Goal: Obtain resource: Download file/media

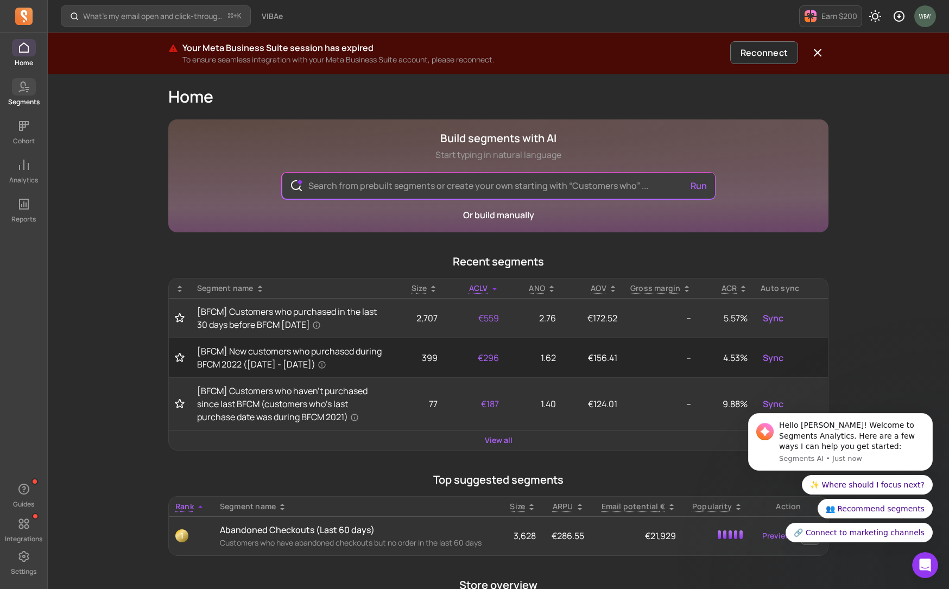
click at [27, 103] on p "Segments" at bounding box center [23, 102] width 31 height 9
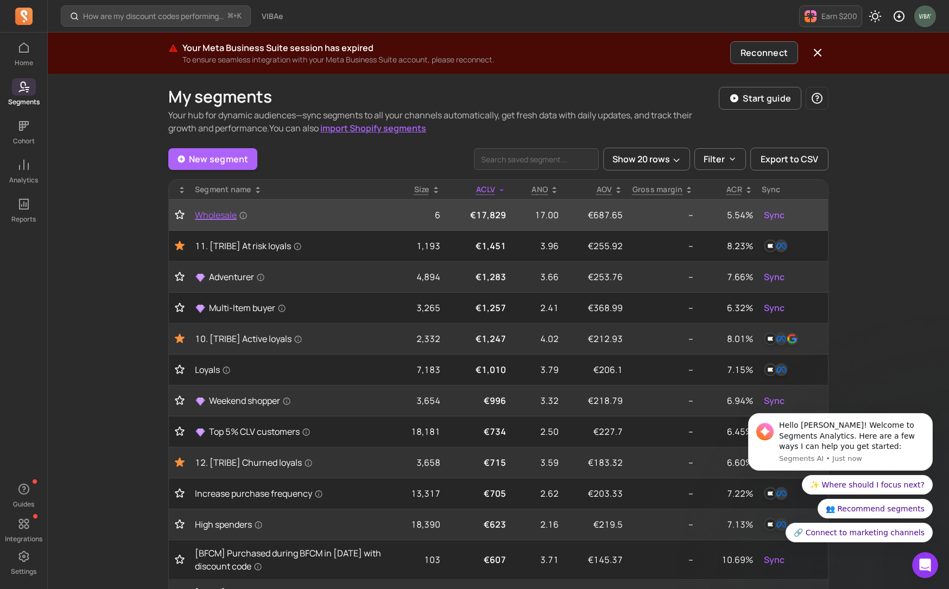
scroll to position [2, 0]
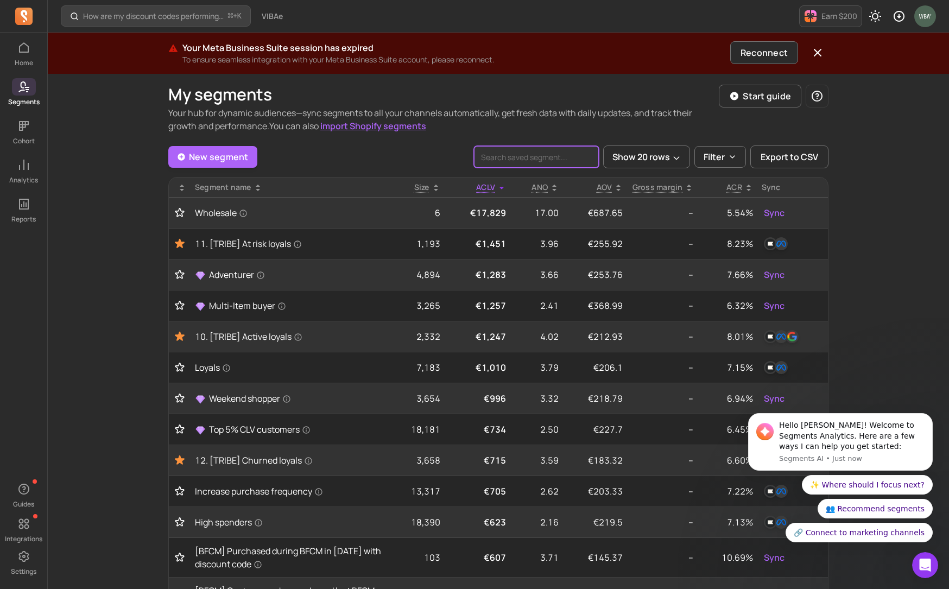
click at [513, 161] on input "search" at bounding box center [536, 157] width 125 height 22
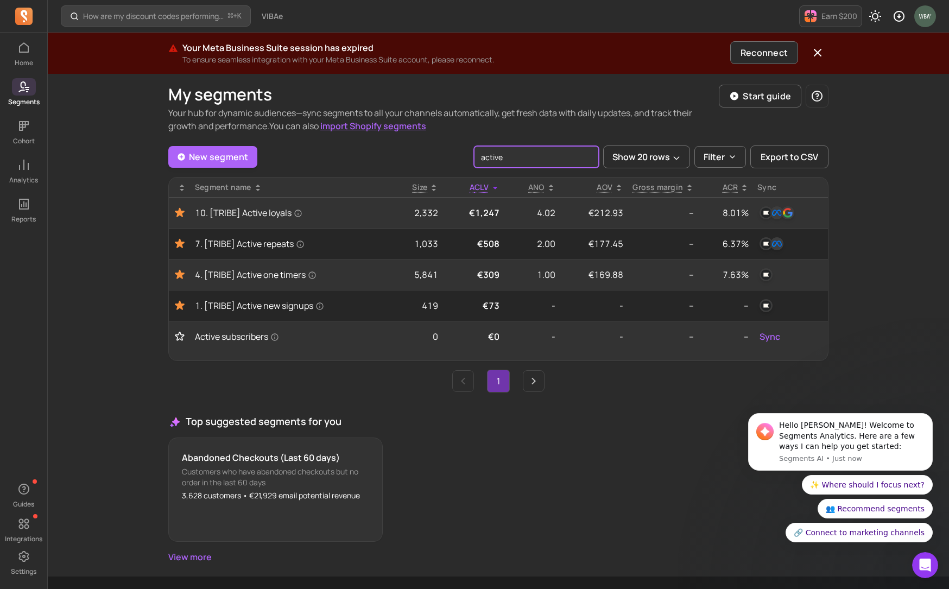
type input "active"
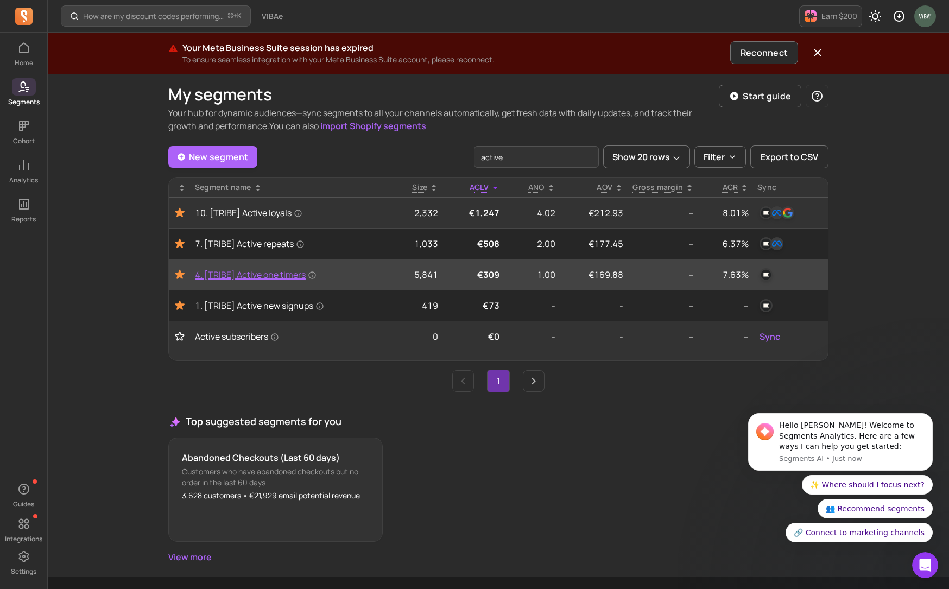
click at [264, 276] on span "4. [TRIBE] Active one timers" at bounding box center [256, 274] width 122 height 13
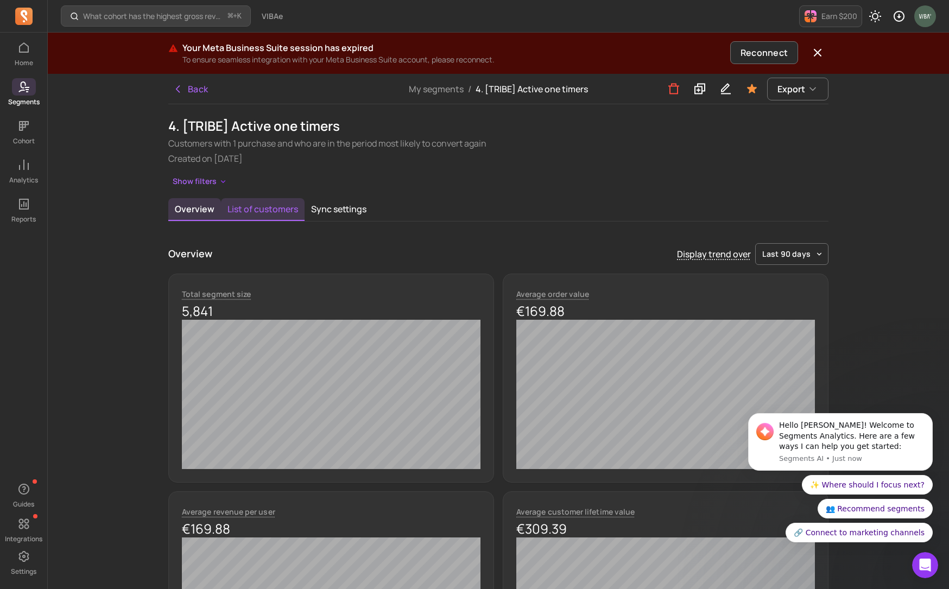
click at [285, 209] on button "List of customers" at bounding box center [263, 209] width 84 height 23
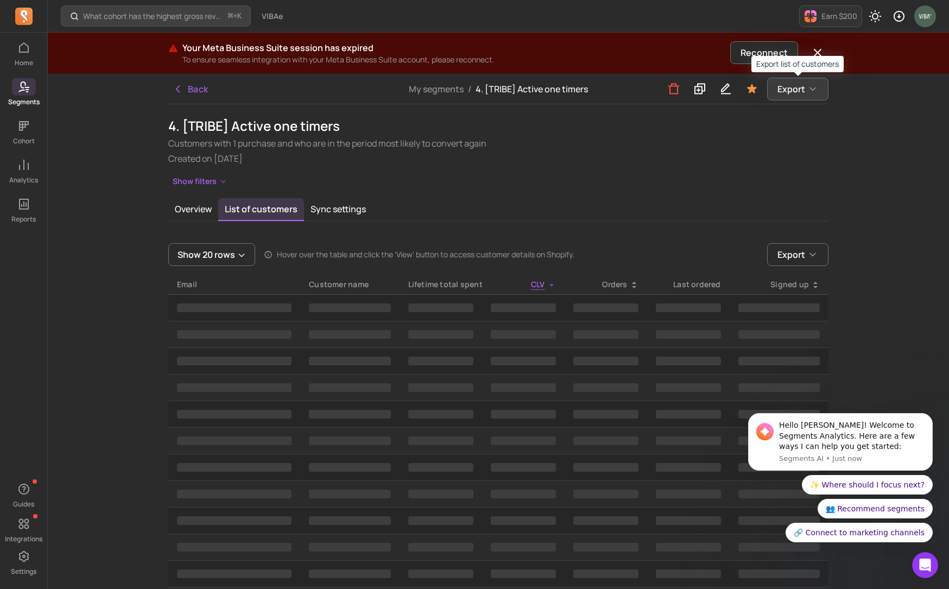
click at [813, 89] on icon "button" at bounding box center [812, 88] width 5 height 3
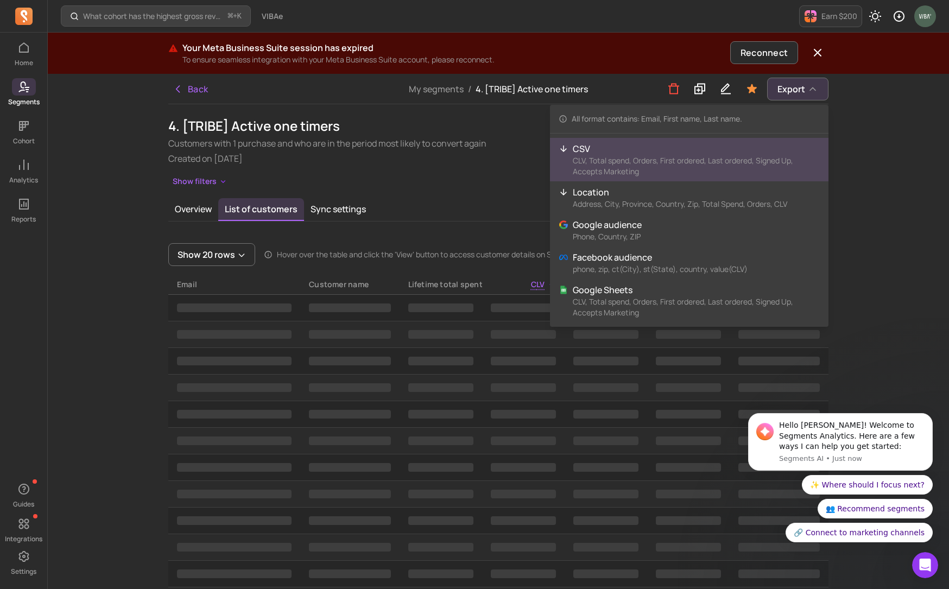
click at [685, 150] on p "CSV" at bounding box center [696, 148] width 247 height 13
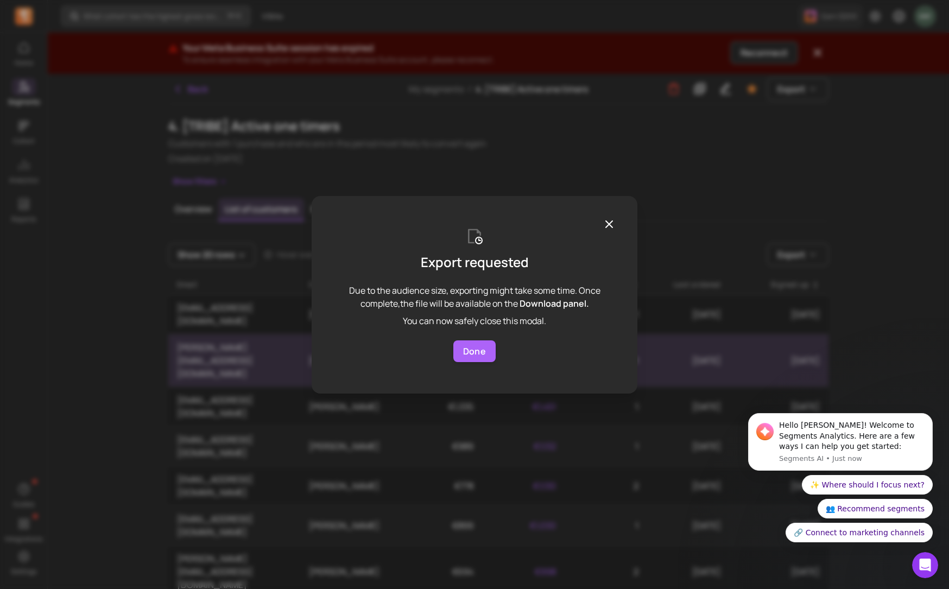
click at [472, 347] on button "Done" at bounding box center [474, 351] width 42 height 22
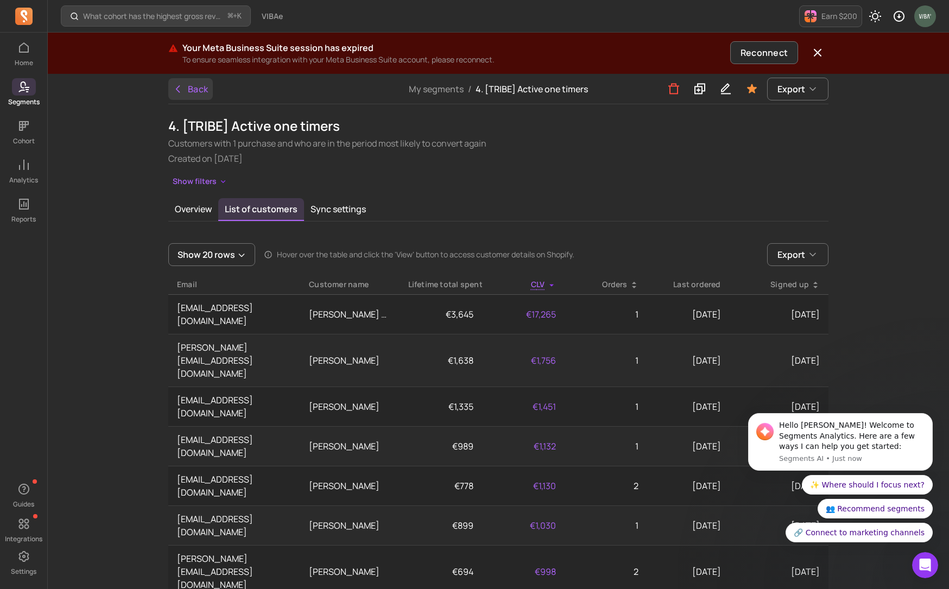
click at [180, 90] on icon "button" at bounding box center [178, 89] width 11 height 11
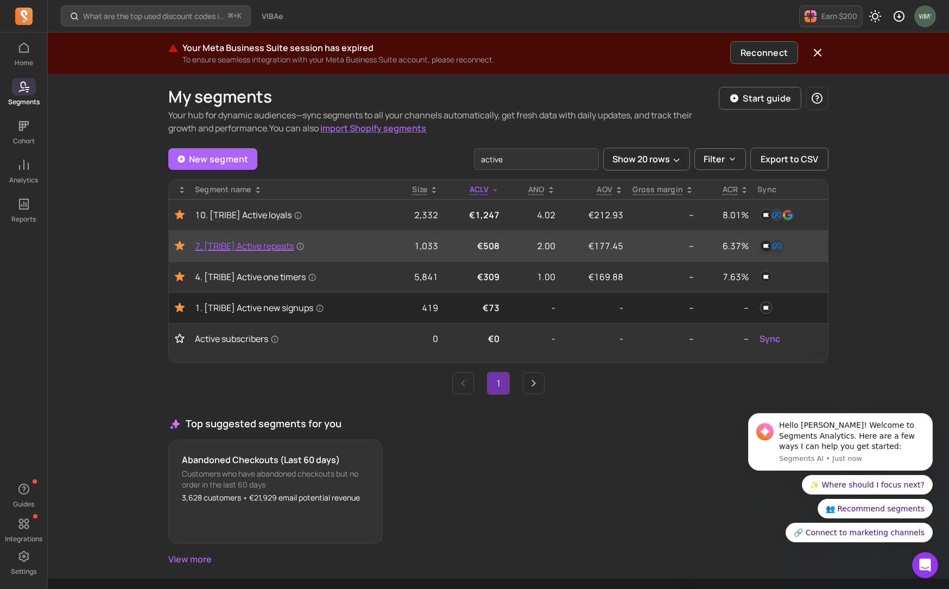
click at [254, 246] on span "7. [TRIBE] Active repeats" at bounding box center [250, 245] width 110 height 13
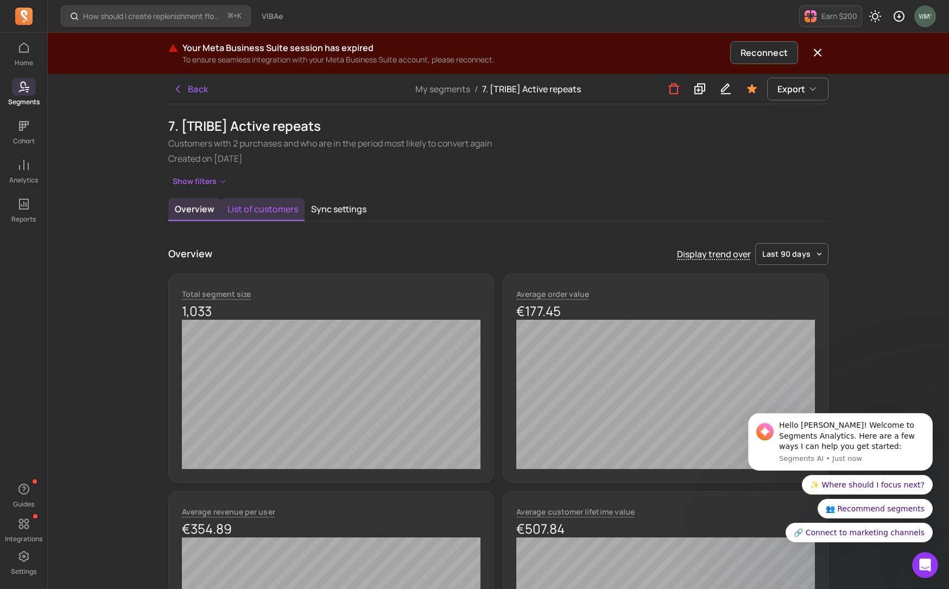
click at [283, 207] on button "List of customers" at bounding box center [263, 209] width 84 height 23
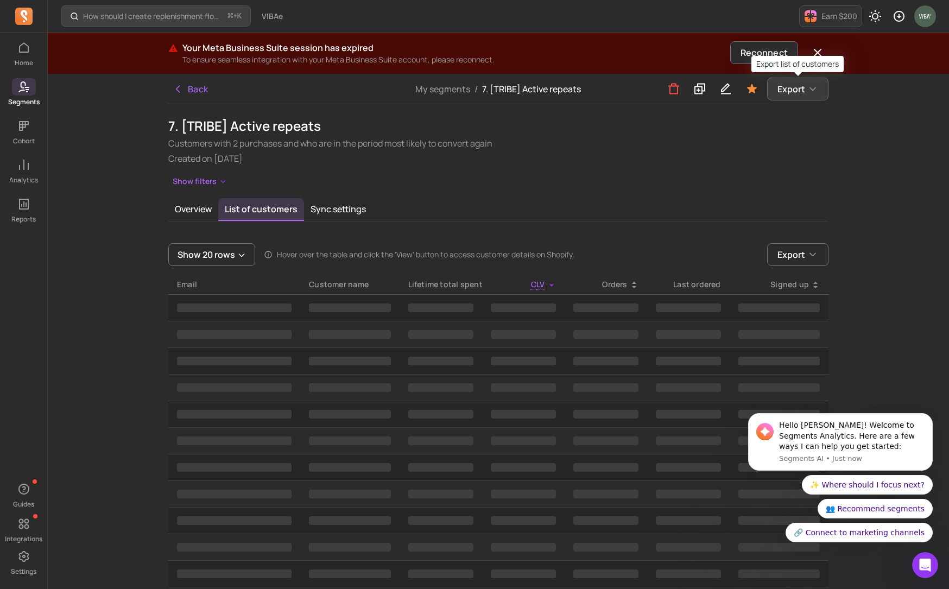
click at [805, 88] on button "Export" at bounding box center [797, 89] width 61 height 23
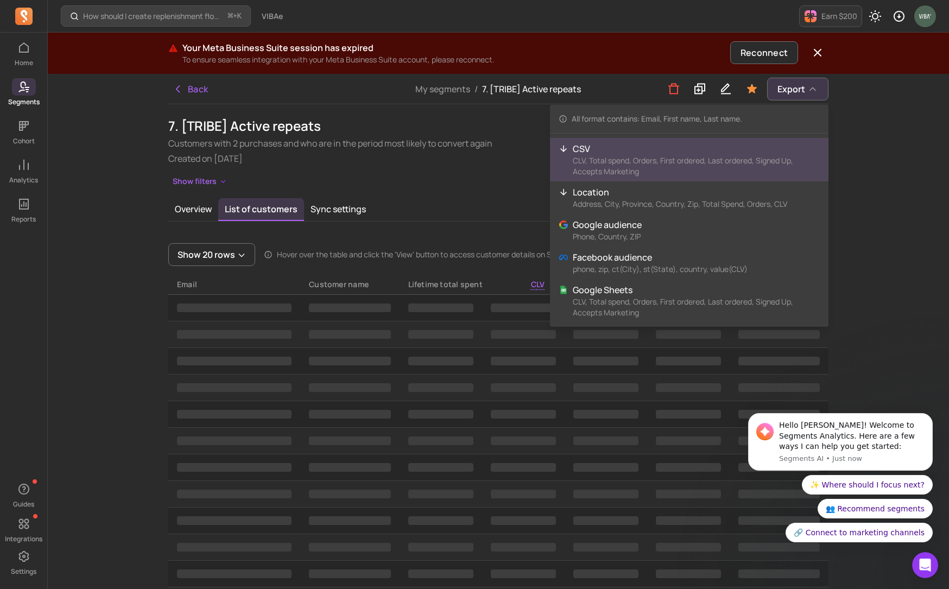
click at [638, 157] on p "CLV, Total spend, Orders, First ordered, Last ordered, Signed Up, Accepts Marke…" at bounding box center [696, 166] width 247 height 22
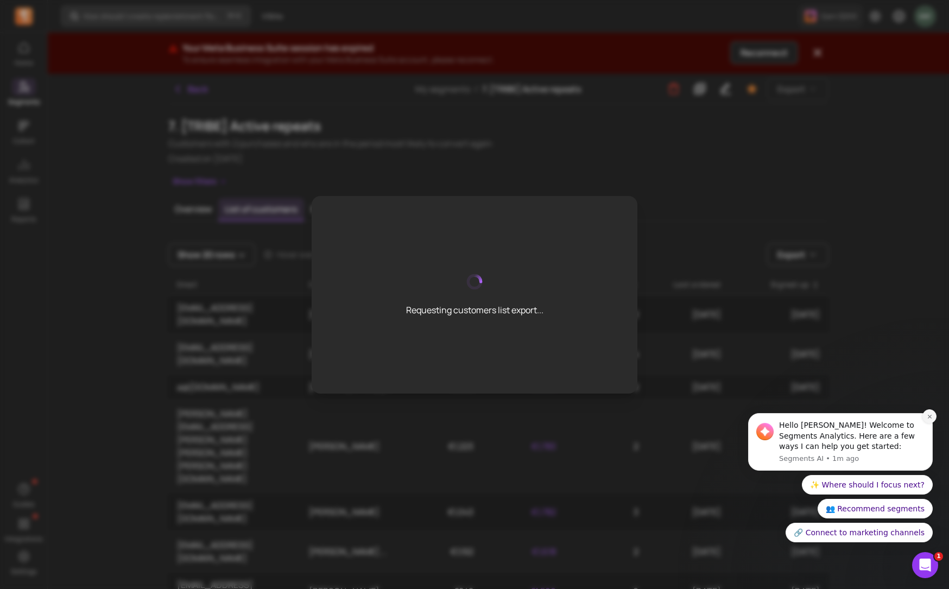
click at [930, 414] on icon "Dismiss notification" at bounding box center [930, 417] width 6 height 6
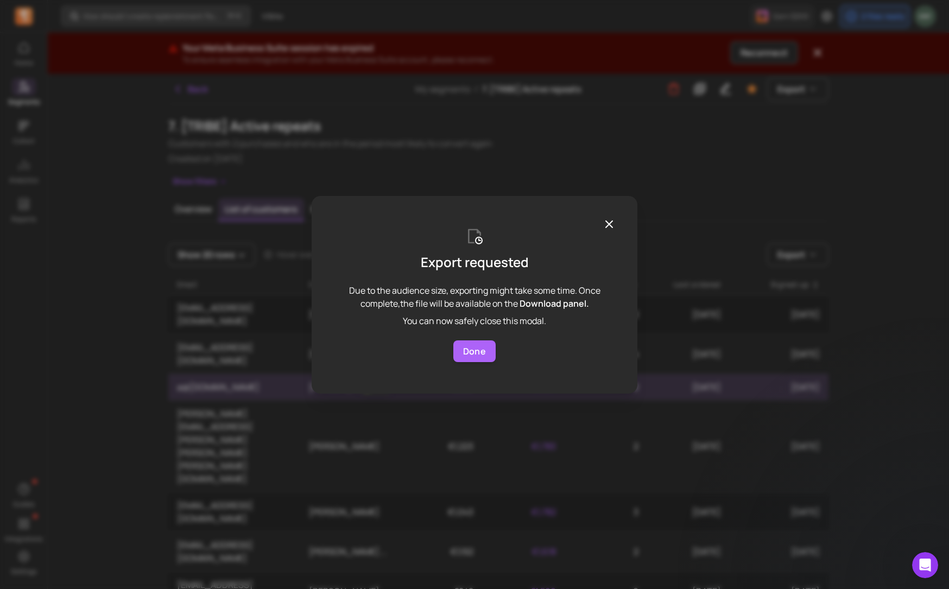
click at [483, 353] on button "Done" at bounding box center [474, 351] width 42 height 22
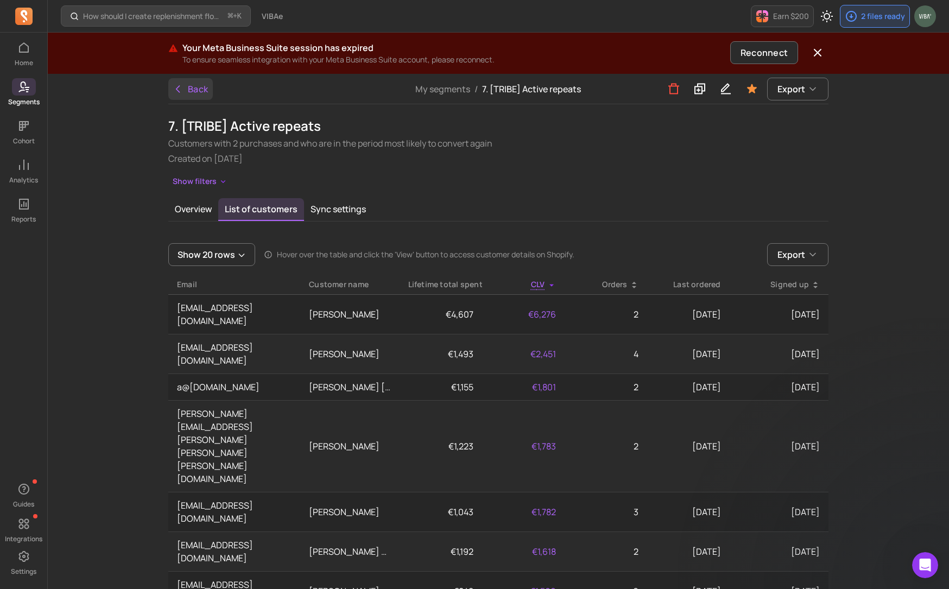
click at [177, 89] on icon "button" at bounding box center [177, 89] width 3 height 7
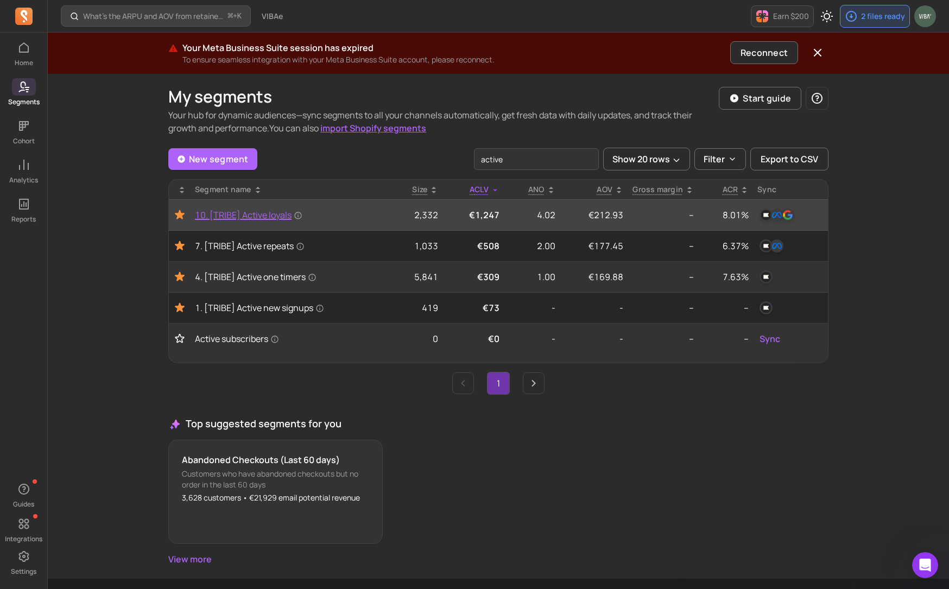
click at [261, 212] on span "10. [TRIBE] Active loyals" at bounding box center [248, 214] width 107 height 13
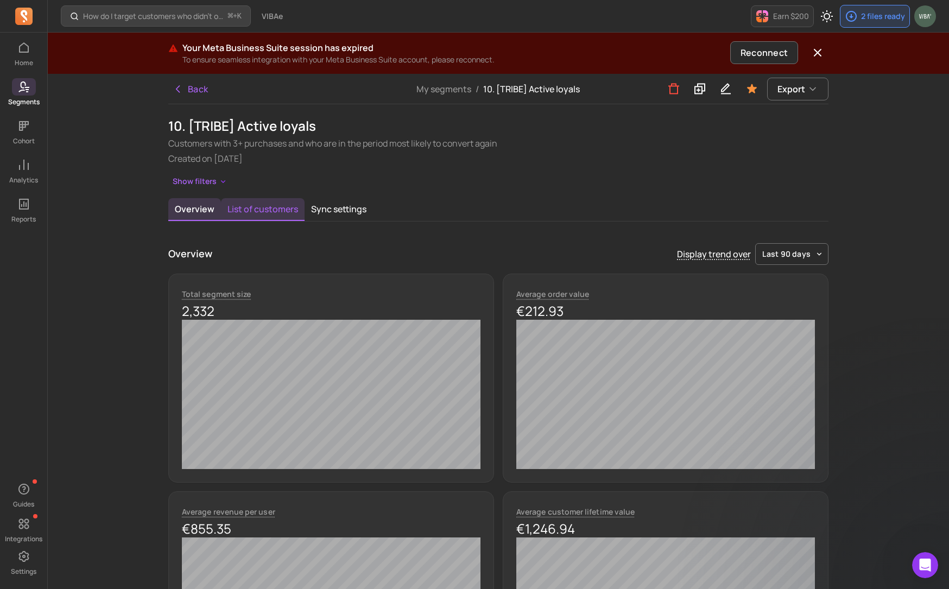
click at [268, 209] on button "List of customers" at bounding box center [263, 209] width 84 height 23
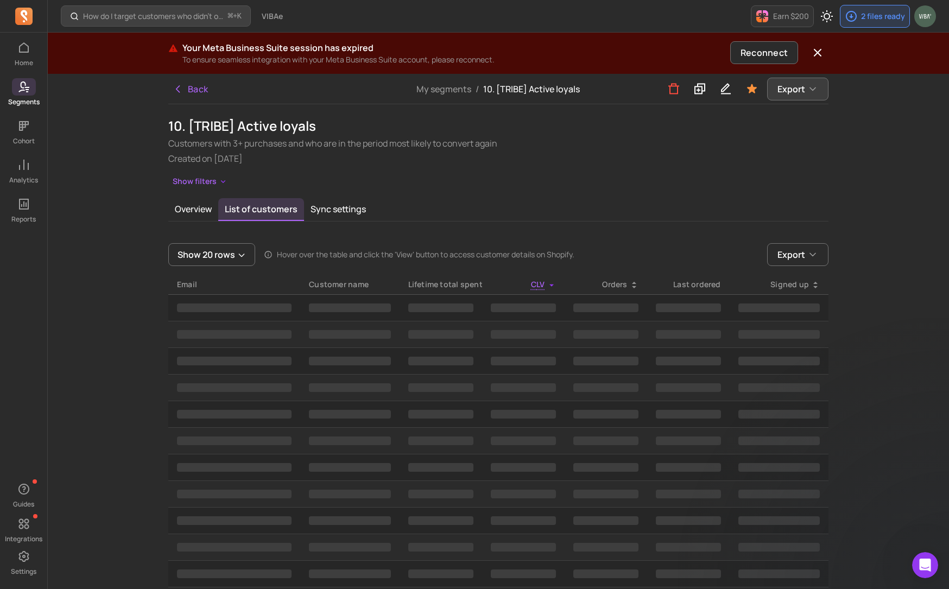
click at [802, 95] on button "Export" at bounding box center [797, 89] width 61 height 23
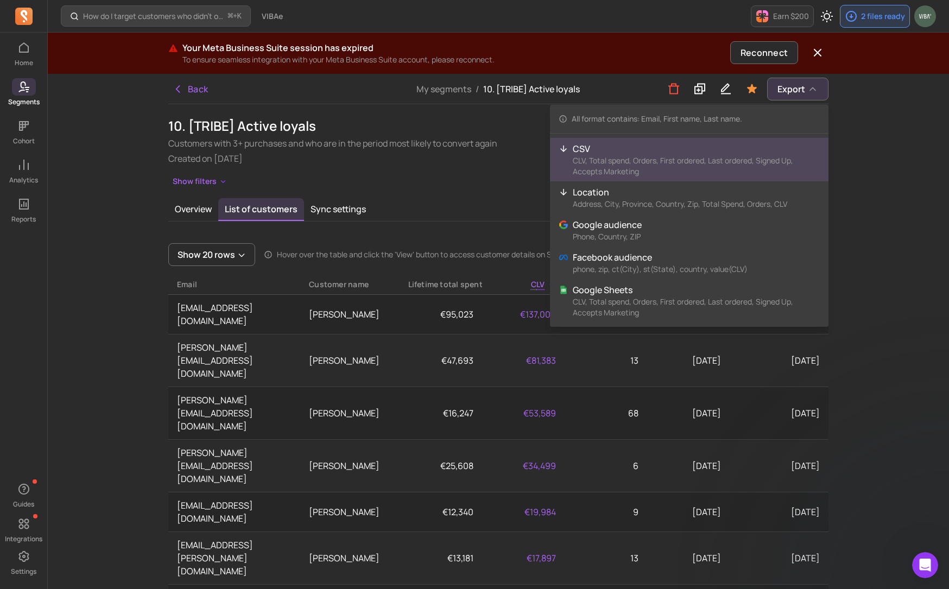
click at [683, 167] on p "CLV, Total spend, Orders, First ordered, Last ordered, Signed Up, Accepts Marke…" at bounding box center [696, 166] width 247 height 22
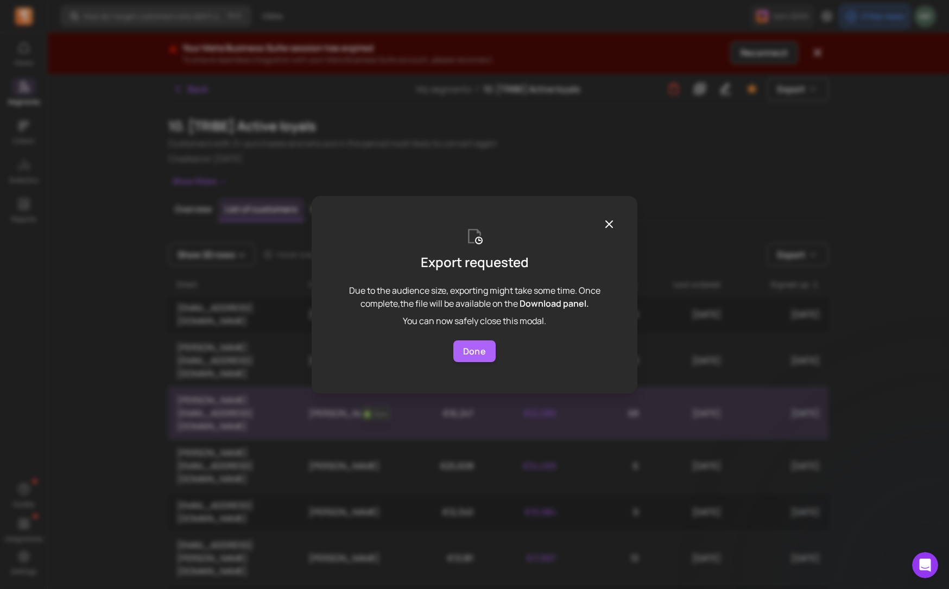
click at [474, 347] on button "Done" at bounding box center [474, 351] width 42 height 22
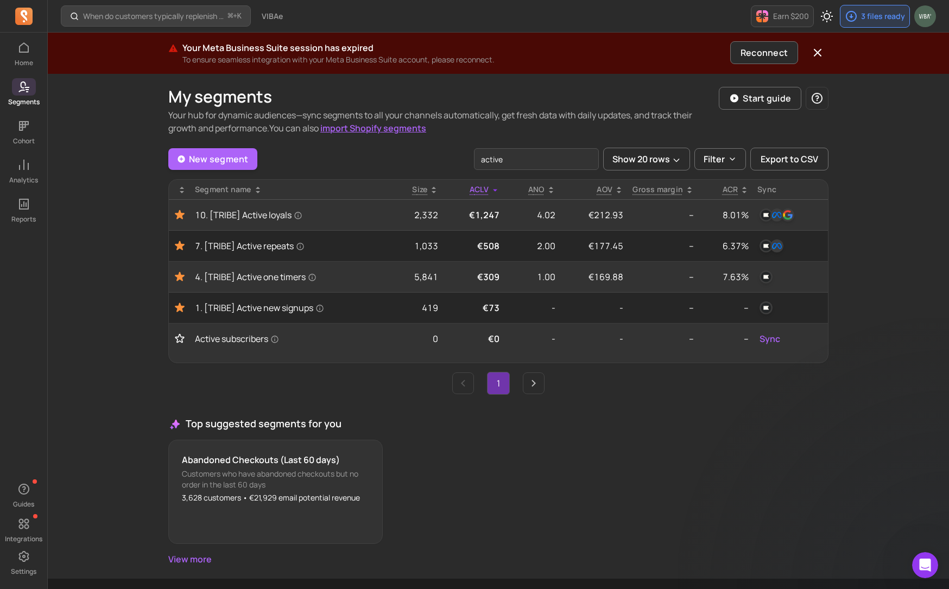
drag, startPoint x: 527, startPoint y: 162, endPoint x: 471, endPoint y: 158, distance: 56.6
click at [468, 158] on div "New segment active Show 20 rows Filter Export to CSV" at bounding box center [498, 159] width 660 height 23
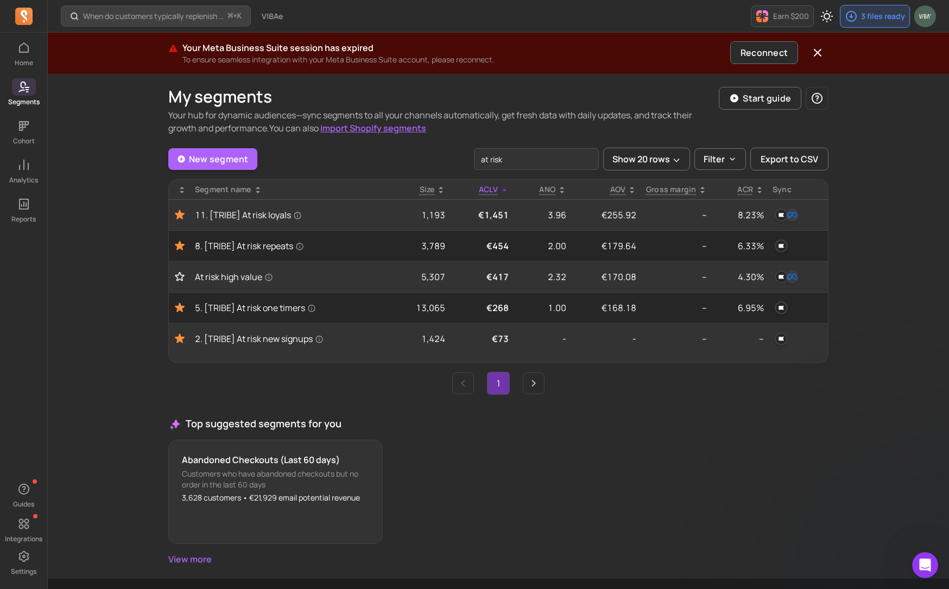
drag, startPoint x: 523, startPoint y: 155, endPoint x: 435, endPoint y: 154, distance: 88.5
click at [435, 154] on div "New segment at risk Show 20 rows Filter Export to CSV" at bounding box center [498, 159] width 660 height 23
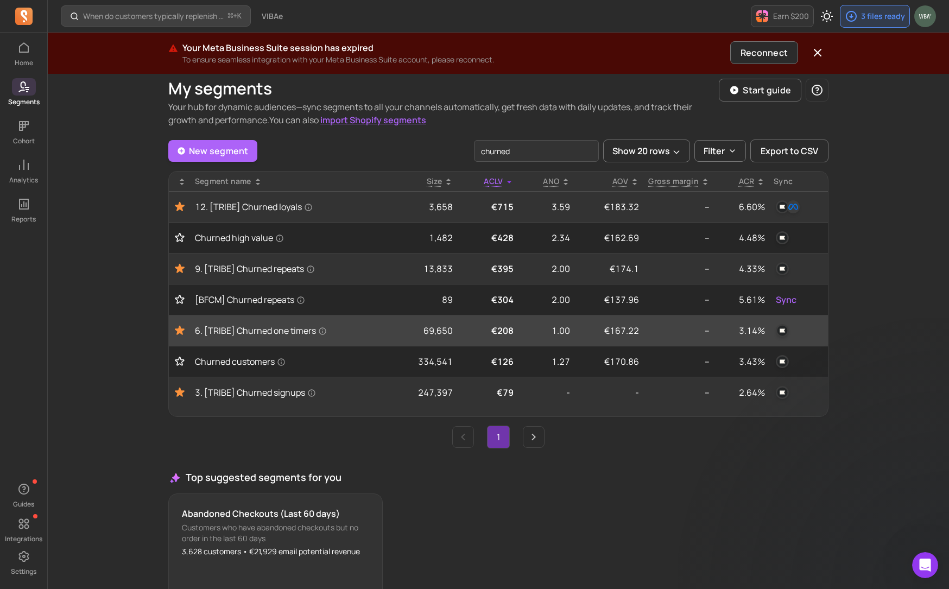
scroll to position [4, 0]
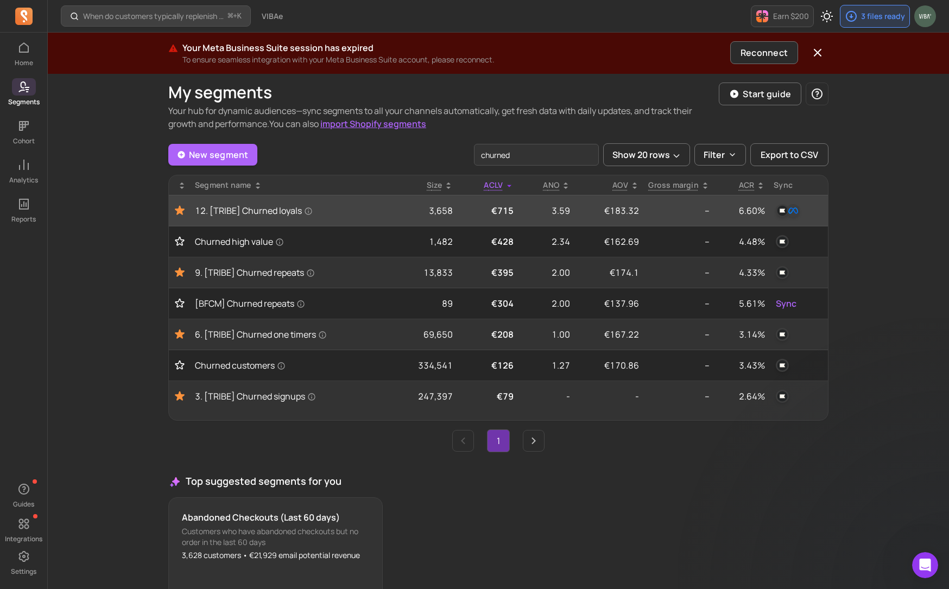
type input "churned"
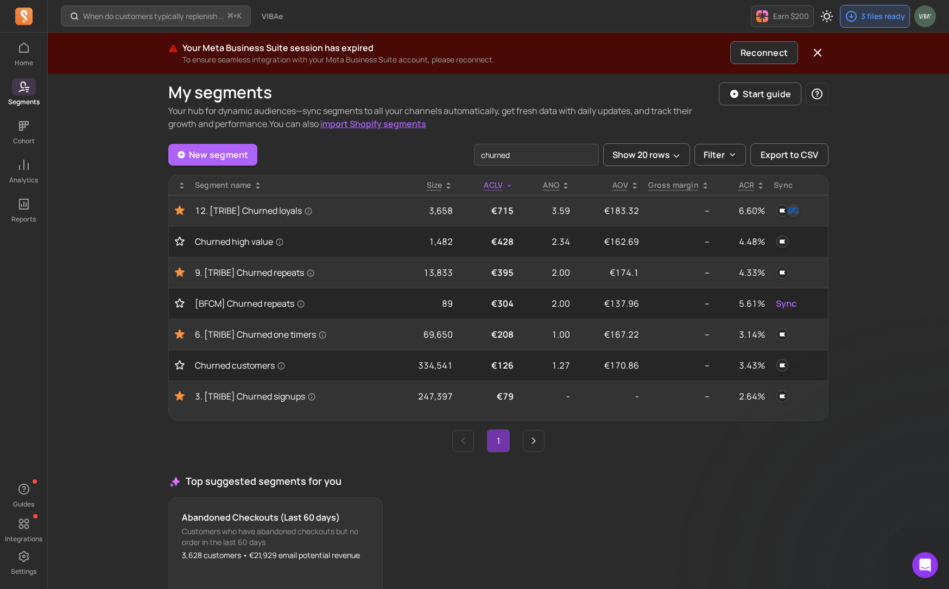
scroll to position [4, 0]
